Goal: Task Accomplishment & Management: Manage account settings

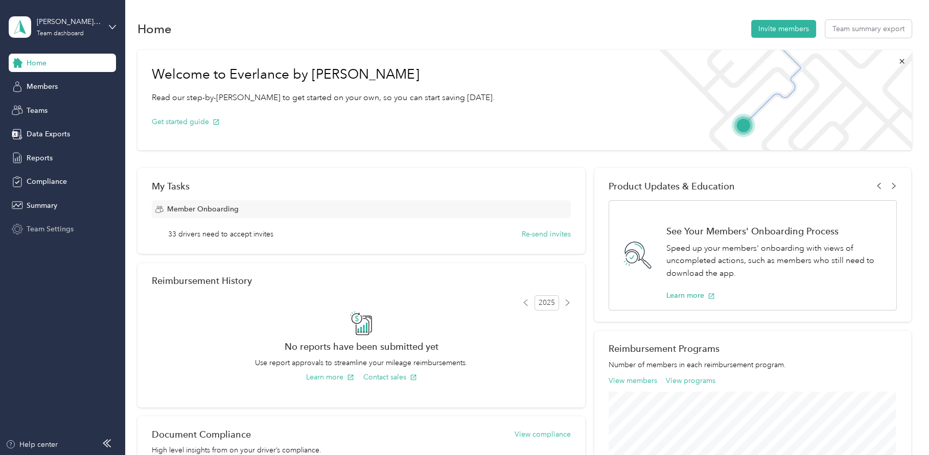
click at [62, 227] on span "Team Settings" at bounding box center [50, 229] width 47 height 11
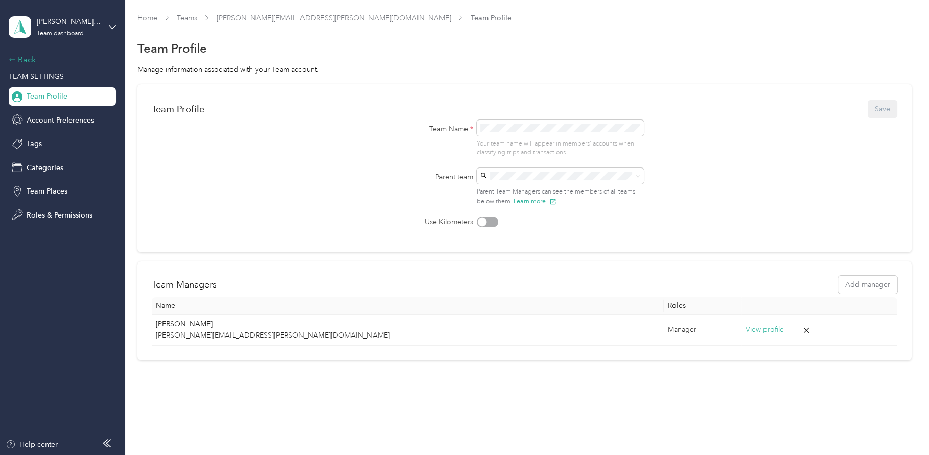
click at [15, 54] on div "Back" at bounding box center [60, 60] width 102 height 12
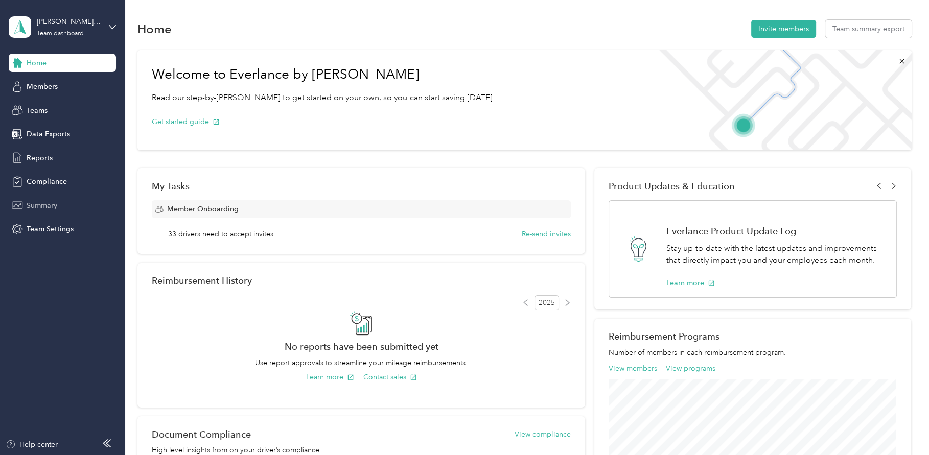
click at [50, 204] on span "Summary" at bounding box center [42, 205] width 31 height 11
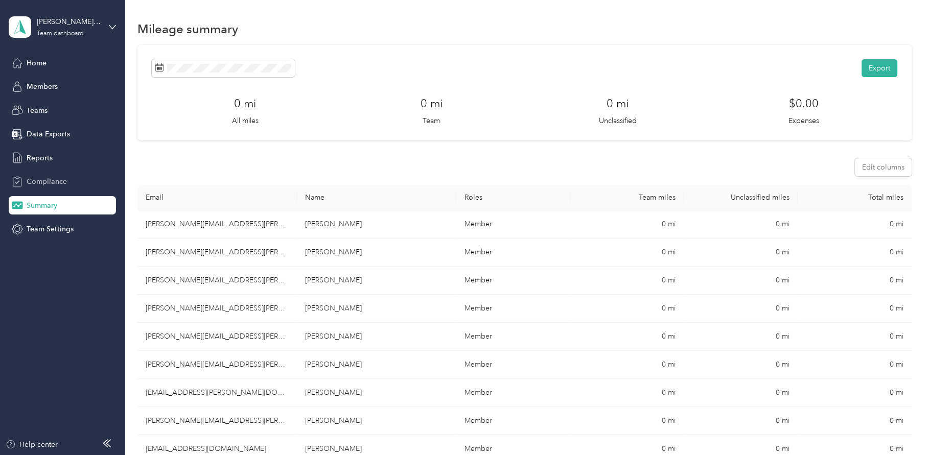
click at [42, 180] on span "Compliance" at bounding box center [47, 181] width 40 height 11
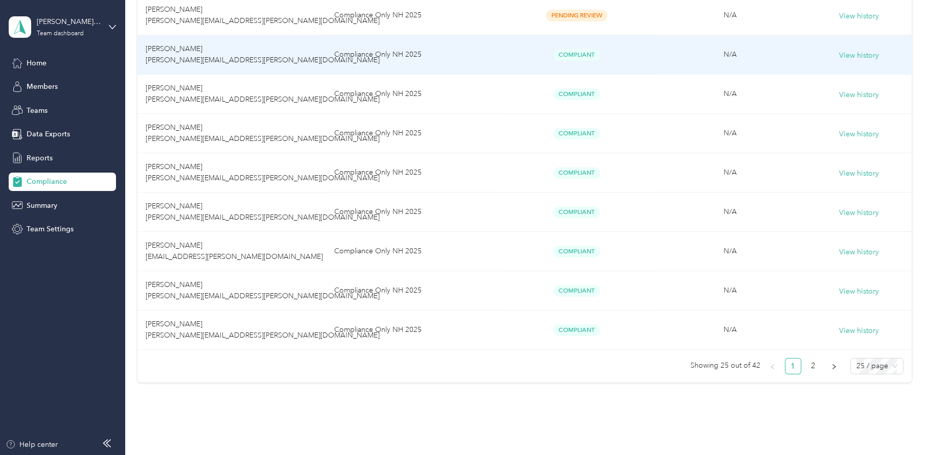
scroll to position [893, 0]
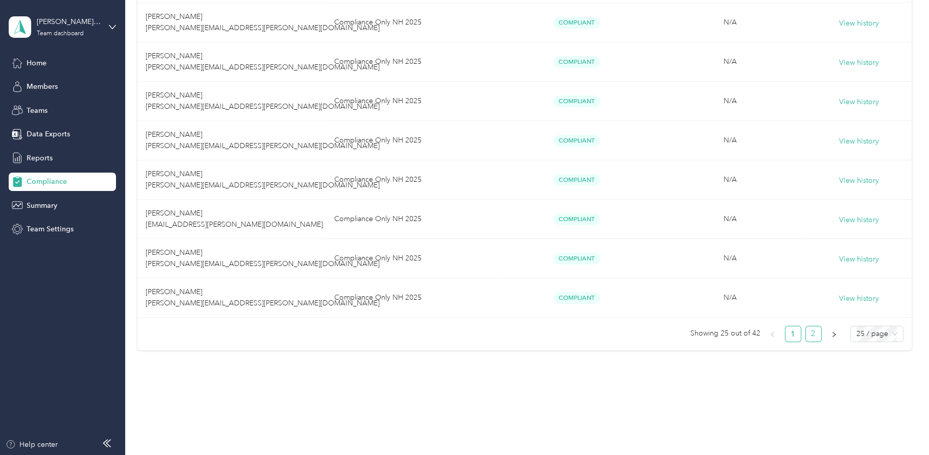
click at [806, 335] on link "2" at bounding box center [813, 334] width 15 height 15
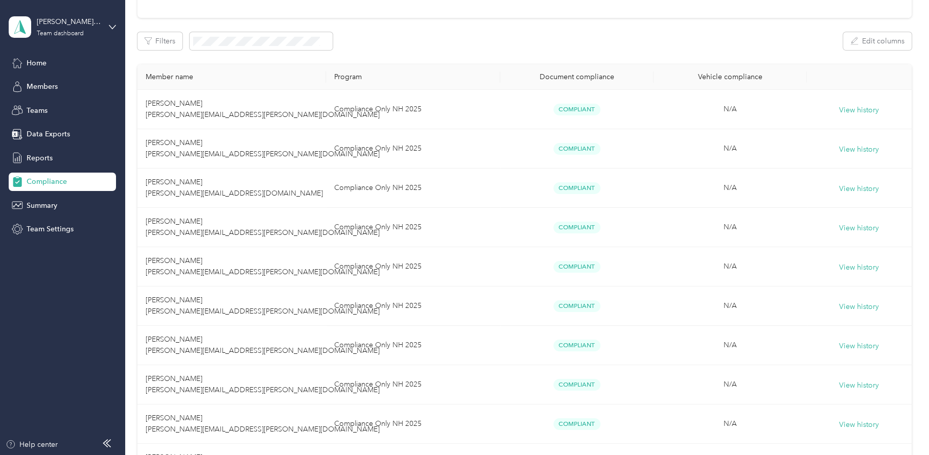
scroll to position [578, 0]
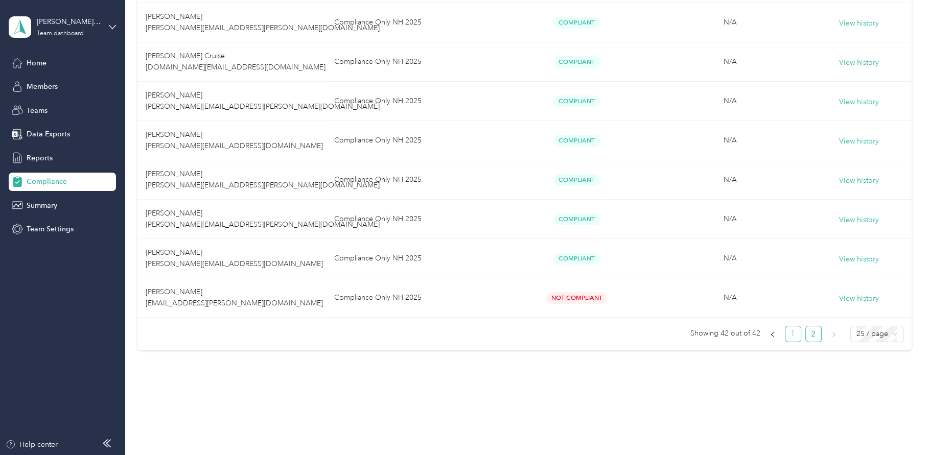
click at [793, 333] on link "1" at bounding box center [792, 334] width 15 height 15
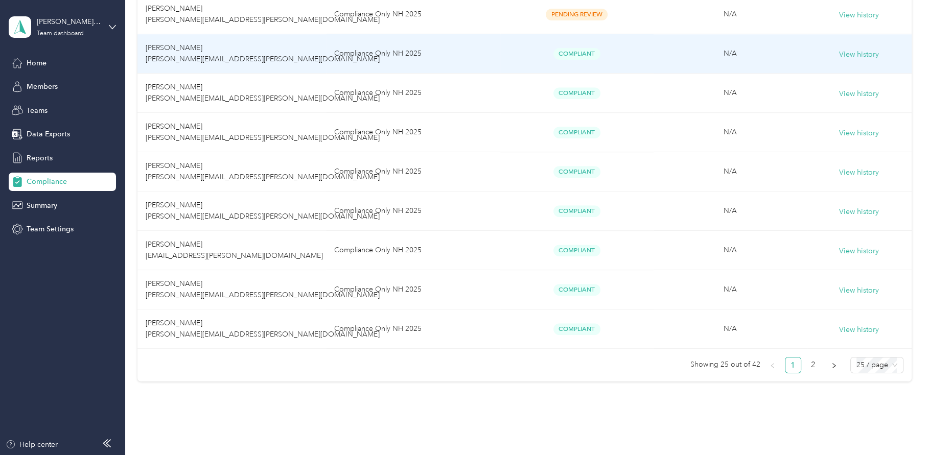
scroll to position [893, 0]
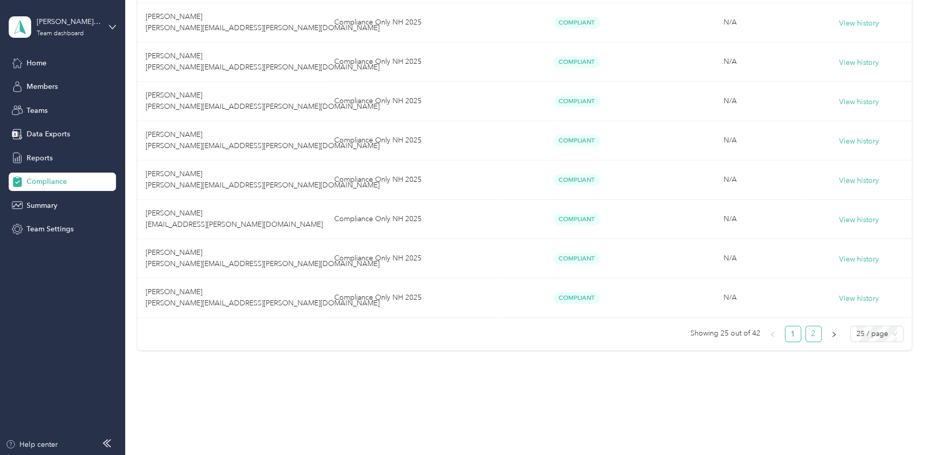
click at [811, 337] on link "2" at bounding box center [813, 334] width 15 height 15
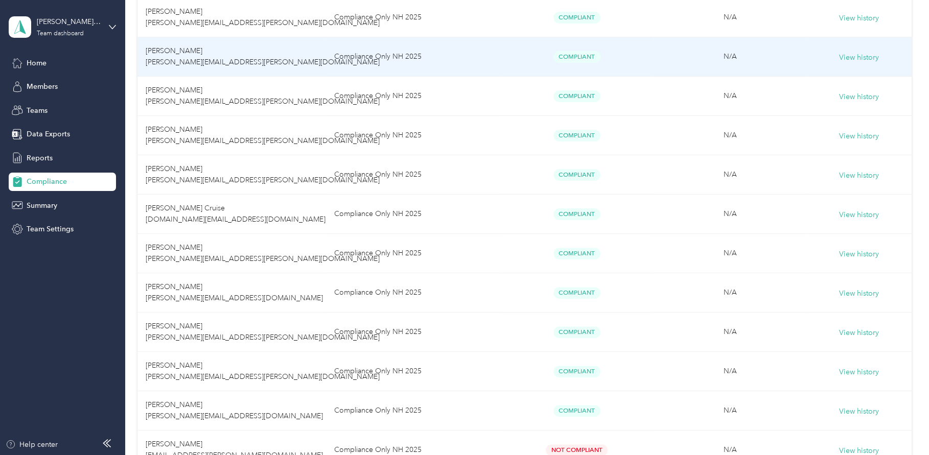
scroll to position [578, 0]
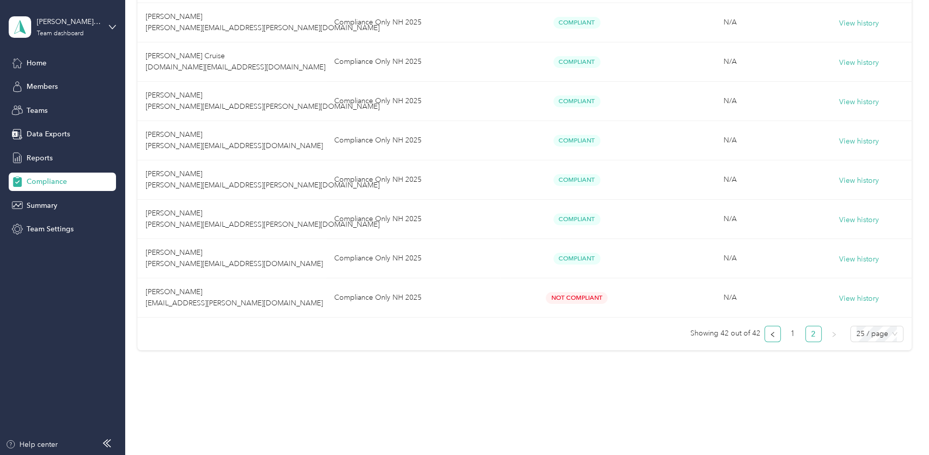
click at [764, 335] on button "button" at bounding box center [772, 334] width 16 height 16
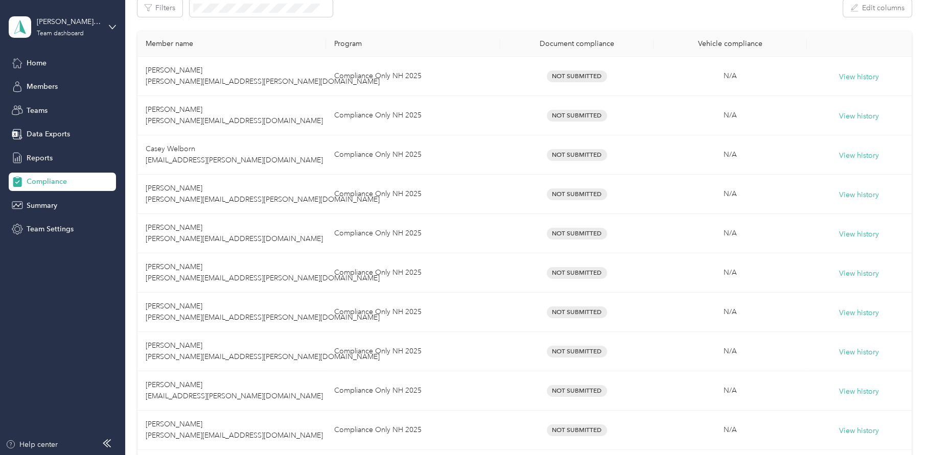
scroll to position [170, 0]
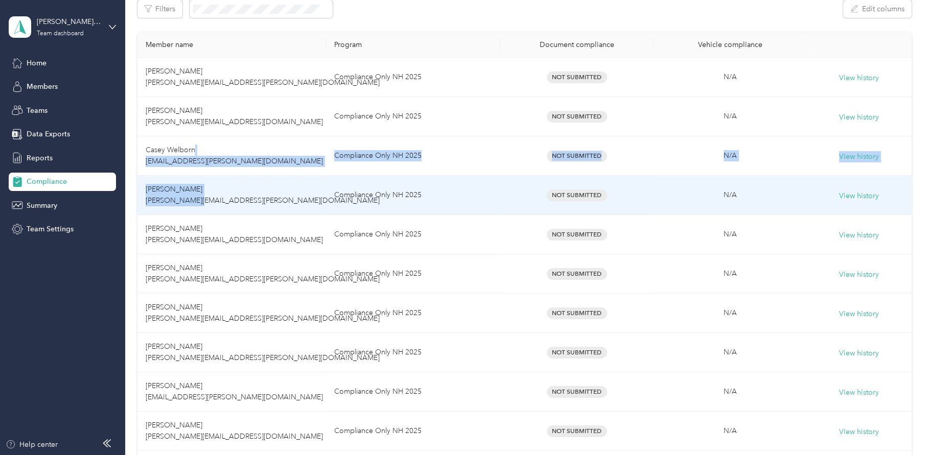
drag, startPoint x: 200, startPoint y: 149, endPoint x: 192, endPoint y: 212, distance: 63.4
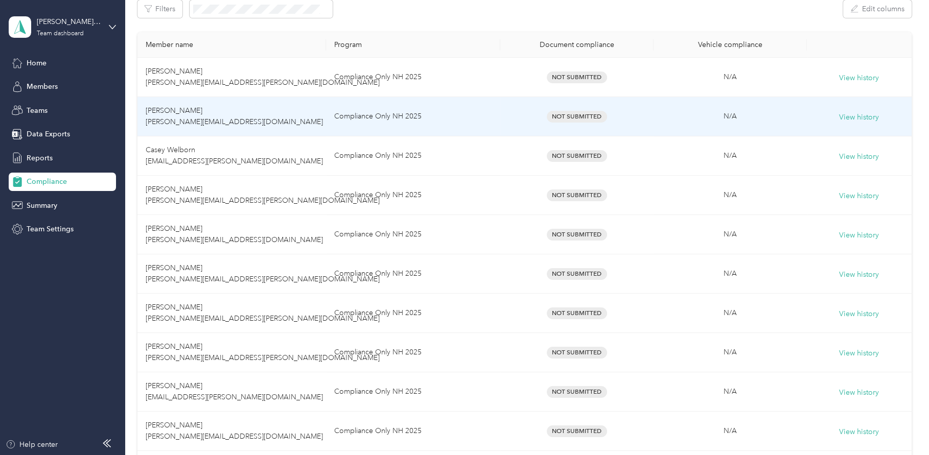
click at [287, 122] on td "[PERSON_NAME] [PERSON_NAME][EMAIL_ADDRESS][DOMAIN_NAME]" at bounding box center [231, 116] width 188 height 39
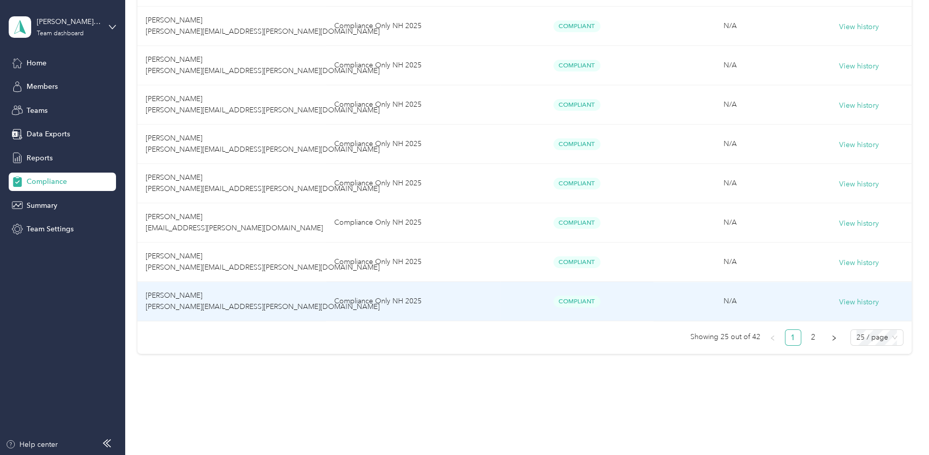
scroll to position [893, 0]
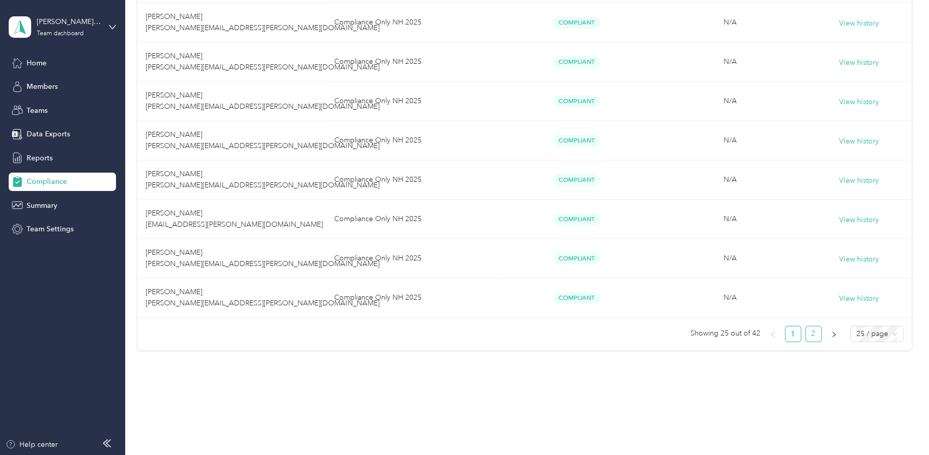
click at [818, 333] on link "2" at bounding box center [813, 334] width 15 height 15
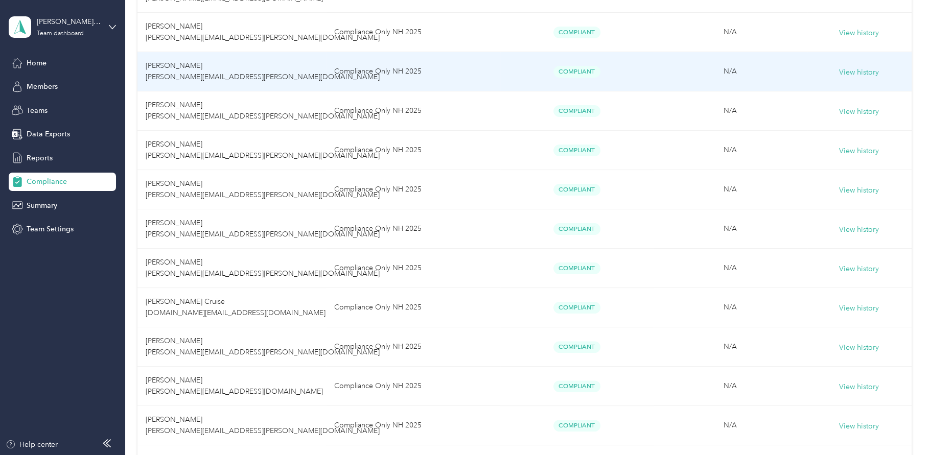
scroll to position [67, 0]
